Goal: Register for event/course

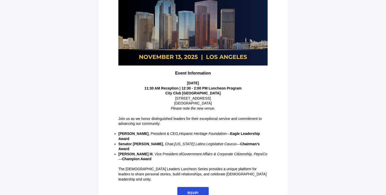
scroll to position [104, 0]
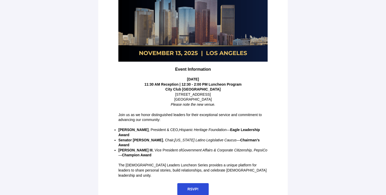
drag, startPoint x: 213, startPoint y: 100, endPoint x: 137, endPoint y: 83, distance: 77.2
click at [137, 83] on div "Event Information [DATE] 11:30 AM Reception | 12:30 - 2:00 PM Luncheon Program …" at bounding box center [192, 87] width 149 height 40
copy div "11:30 AM Reception | 12:30 - 2:00 PM Luncheon Program [GEOGRAPHIC_DATA] [GEOGRA…"
click at [113, 107] on div "VOW the exclusive Guest Management partner for Event Information [DATE] 11:30 A…" at bounding box center [192, 50] width 183 height 294
click at [192, 183] on span "RSVP!" at bounding box center [193, 189] width 32 height 12
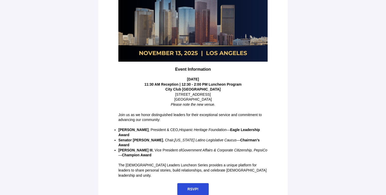
scroll to position [0, 0]
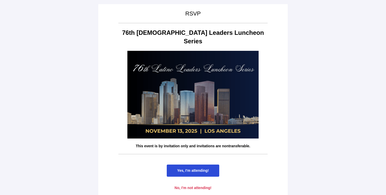
click at [195, 164] on span "Yes, I'm attending!" at bounding box center [193, 170] width 52 height 12
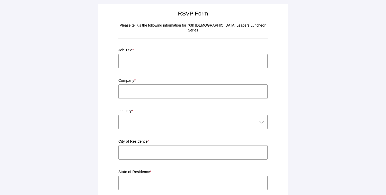
click at [197, 59] on input "text" at bounding box center [192, 61] width 149 height 14
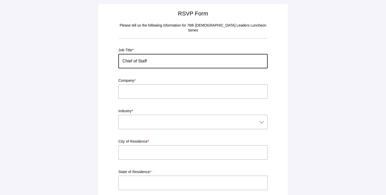
type input "Chief of Staff"
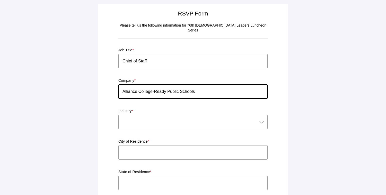
type input "Alliance College-Ready Public Schools"
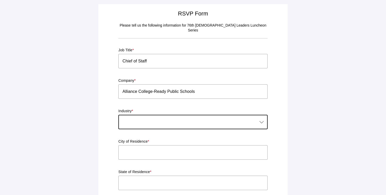
click at [186, 117] on div at bounding box center [187, 122] width 139 height 14
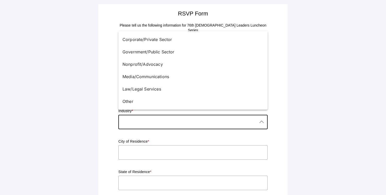
click at [152, 115] on div at bounding box center [187, 122] width 139 height 14
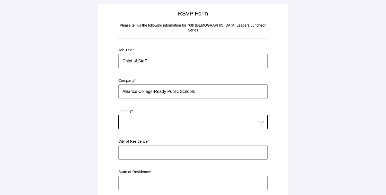
click at [152, 115] on div at bounding box center [187, 122] width 139 height 14
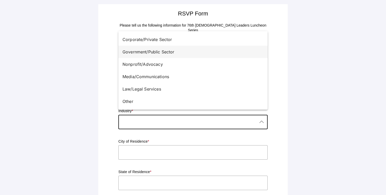
click at [152, 53] on div "Government/Public Sector" at bounding box center [190, 52] width 137 height 6
type input "Government/Public Sector"
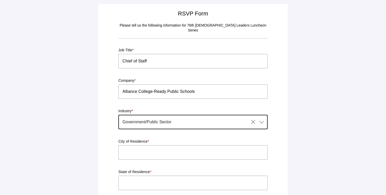
click at [135, 150] on input "text" at bounding box center [192, 152] width 149 height 14
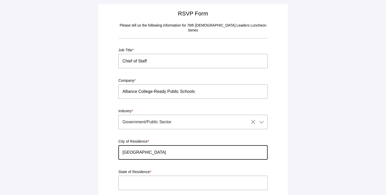
type input "[GEOGRAPHIC_DATA]"
click at [130, 183] on input "text" at bounding box center [192, 182] width 149 height 14
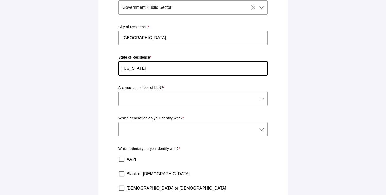
scroll to position [117, 0]
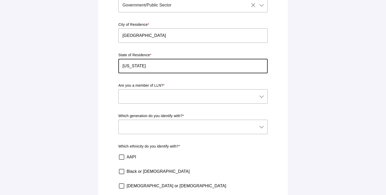
type input "[US_STATE]"
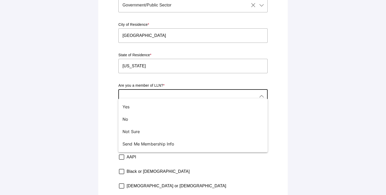
click at [165, 93] on div at bounding box center [187, 96] width 139 height 14
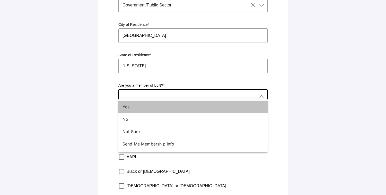
click at [136, 109] on div "Yes" at bounding box center [190, 106] width 137 height 6
type input "Yes"
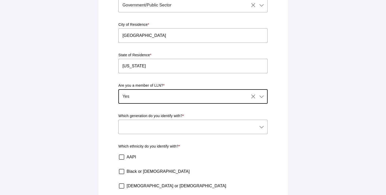
click at [141, 126] on div at bounding box center [187, 126] width 139 height 14
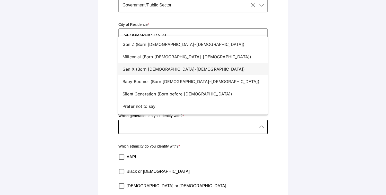
click at [154, 70] on div "Gen X (Born [DEMOGRAPHIC_DATA]-[DEMOGRAPHIC_DATA])" at bounding box center [190, 69] width 137 height 6
type input "Gen X (Born [DEMOGRAPHIC_DATA]-[DEMOGRAPHIC_DATA])"
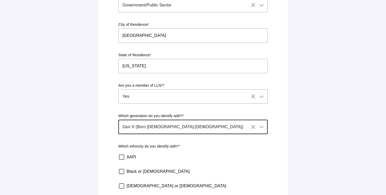
click at [103, 159] on div "RSVP Form Please tell us the following information for 76th [DEMOGRAPHIC_DATA] …" at bounding box center [192, 81] width 183 height 380
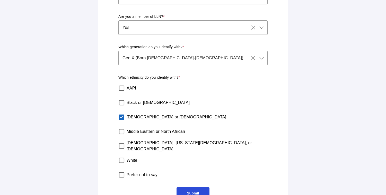
scroll to position [195, 0]
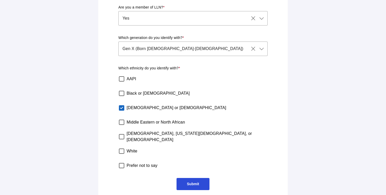
click at [190, 181] on span "Submit" at bounding box center [193, 183] width 12 height 4
